Goal: Task Accomplishment & Management: Manage account settings

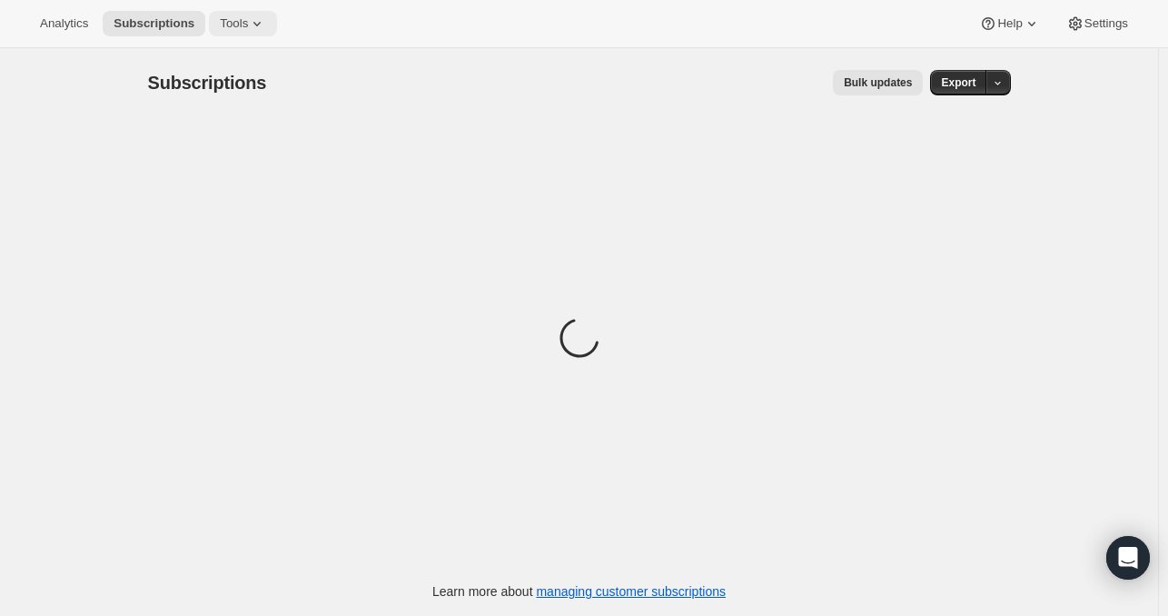
click at [248, 25] on icon at bounding box center [257, 24] width 18 height 18
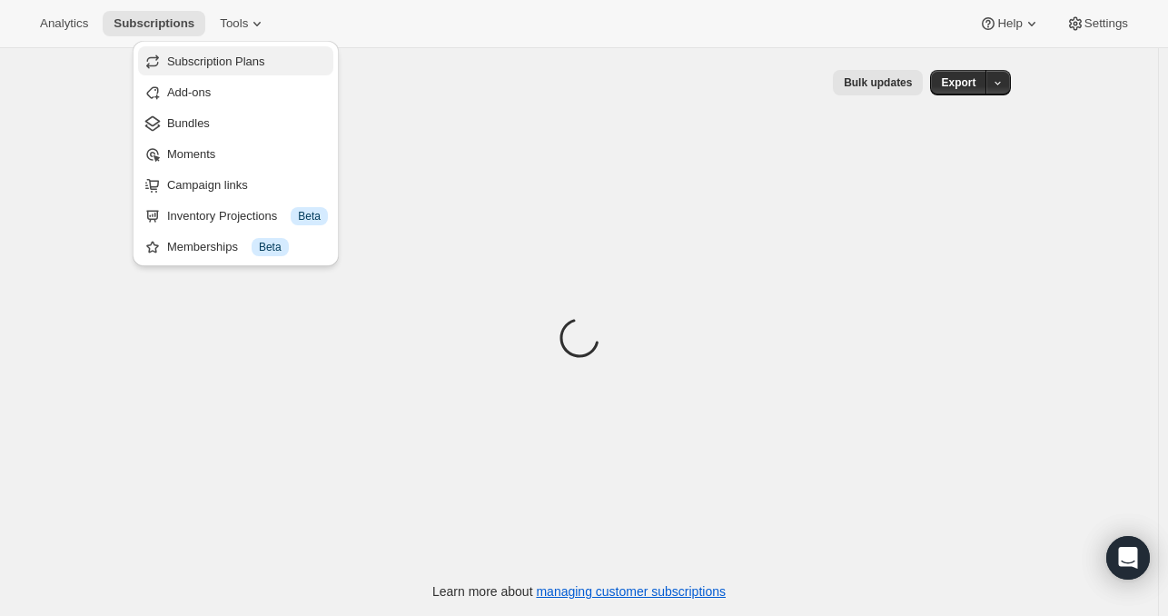
click at [254, 49] on button "Subscription Plans" at bounding box center [235, 60] width 195 height 29
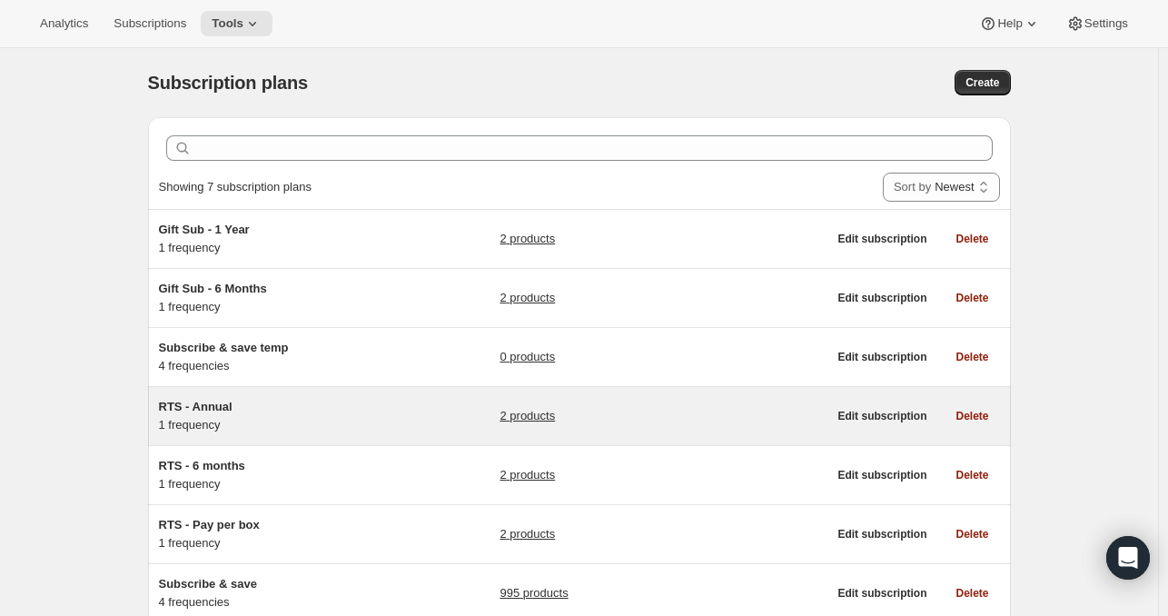
scroll to position [127, 0]
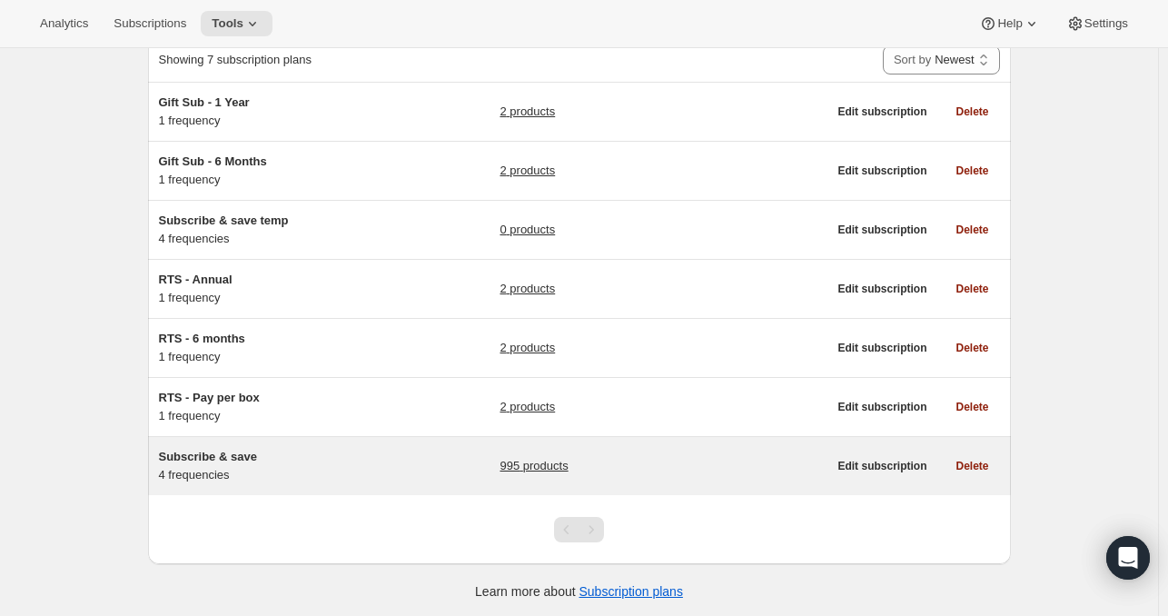
click at [511, 457] on link "995 products" at bounding box center [534, 466] width 68 height 18
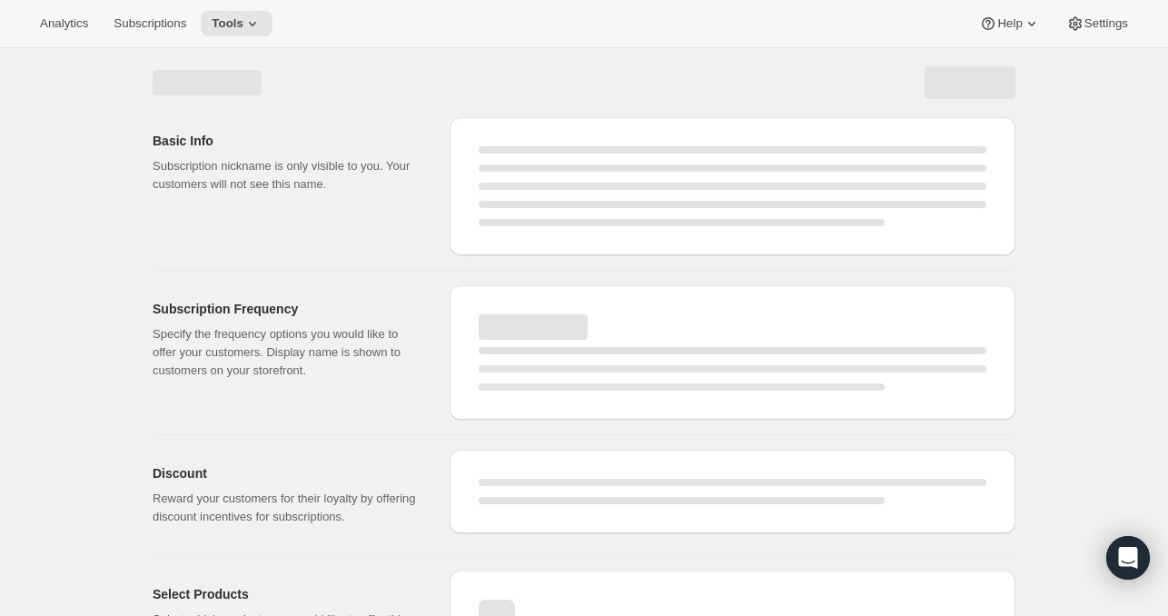
select select "WEEK"
select select "MONTH"
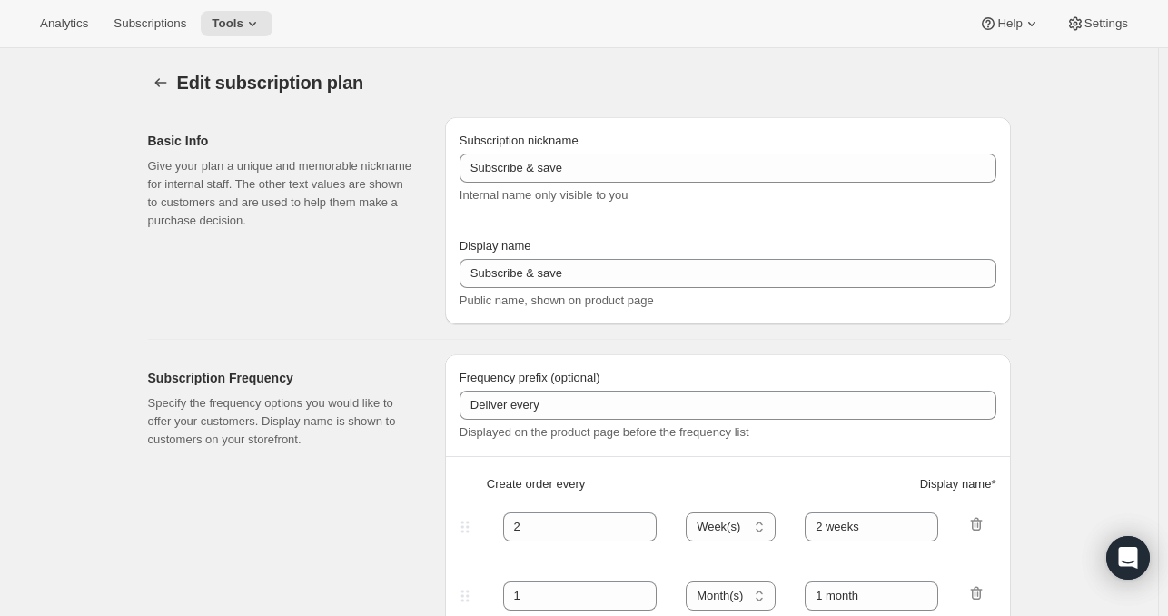
type input "Autoship and save"
type input "Deliver every:"
type input "1"
type input "1 week"
type input "2"
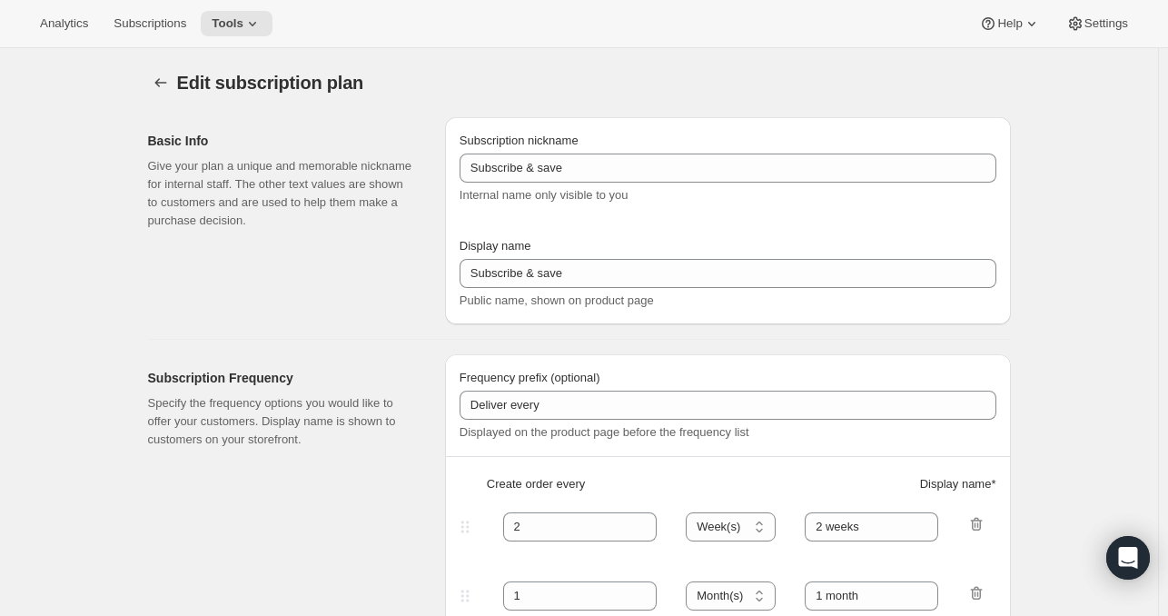
select select "WEEK"
type input "2 weeks"
type input "Put your fuel on autoship and save 20% on your first order and 5% on all future…"
select select "MONTH"
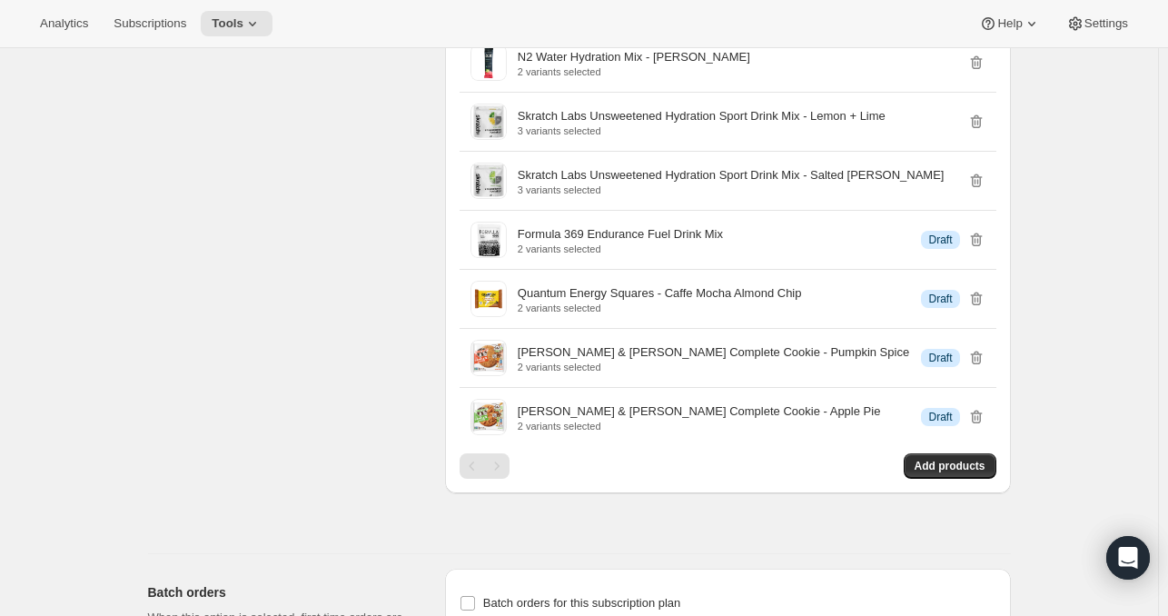
scroll to position [22697, 0]
